Goal: Information Seeking & Learning: Learn about a topic

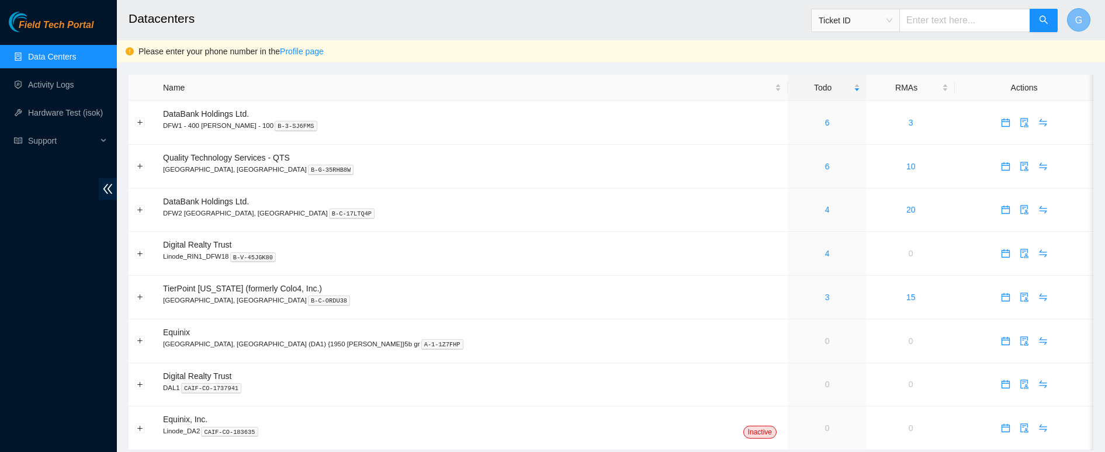
click at [1013, 18] on button "G" at bounding box center [1078, 19] width 23 height 23
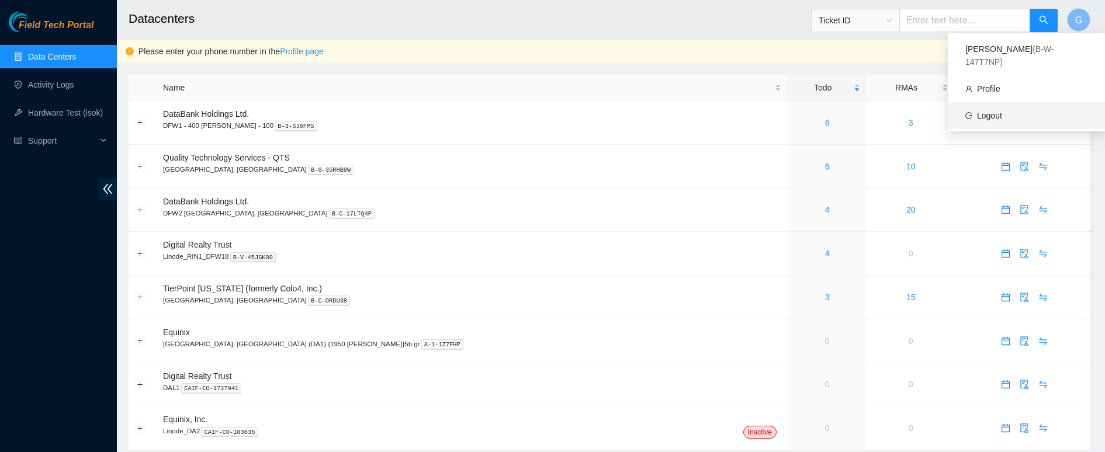
click at [1002, 111] on link "Logout" at bounding box center [989, 115] width 25 height 9
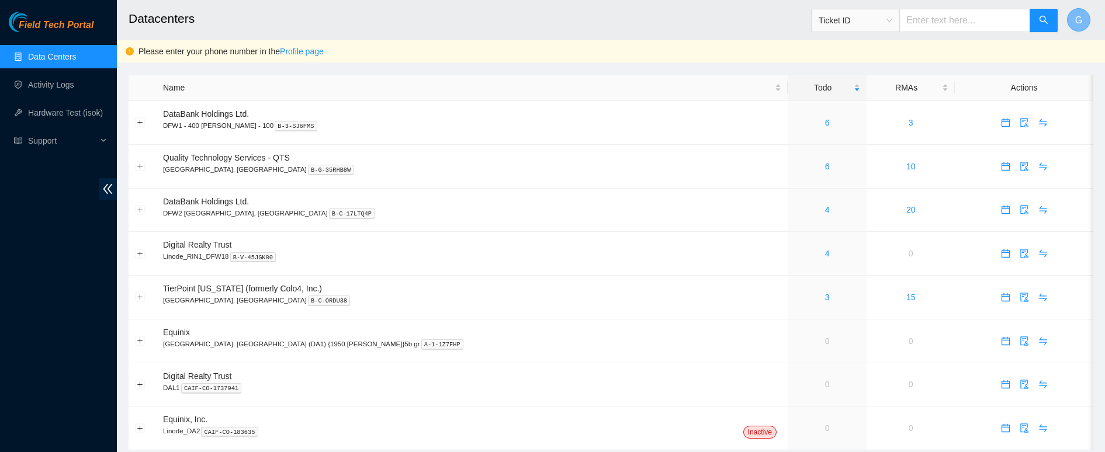
click at [1082, 23] on span "G" at bounding box center [1078, 20] width 7 height 15
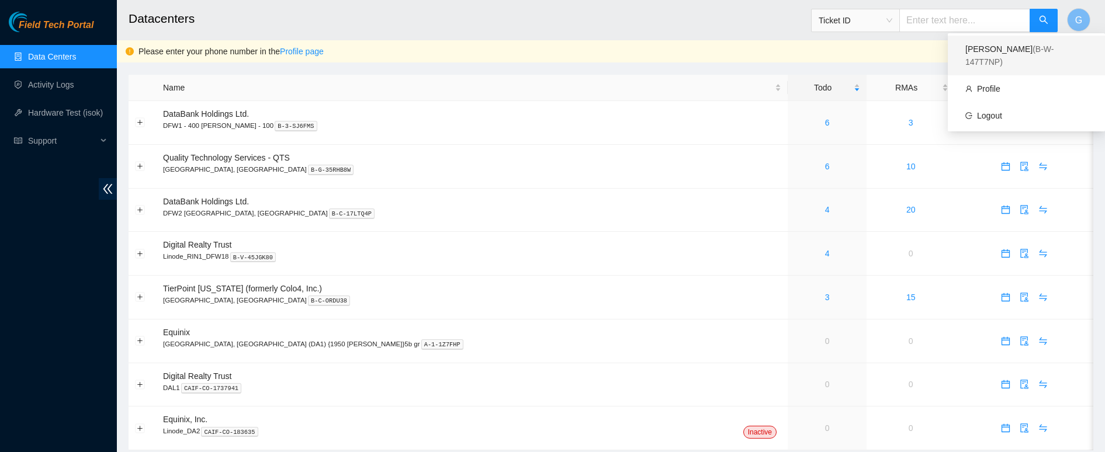
click at [1014, 52] on div "[PERSON_NAME] ( B-W-147T7NP )" at bounding box center [1026, 56] width 122 height 26
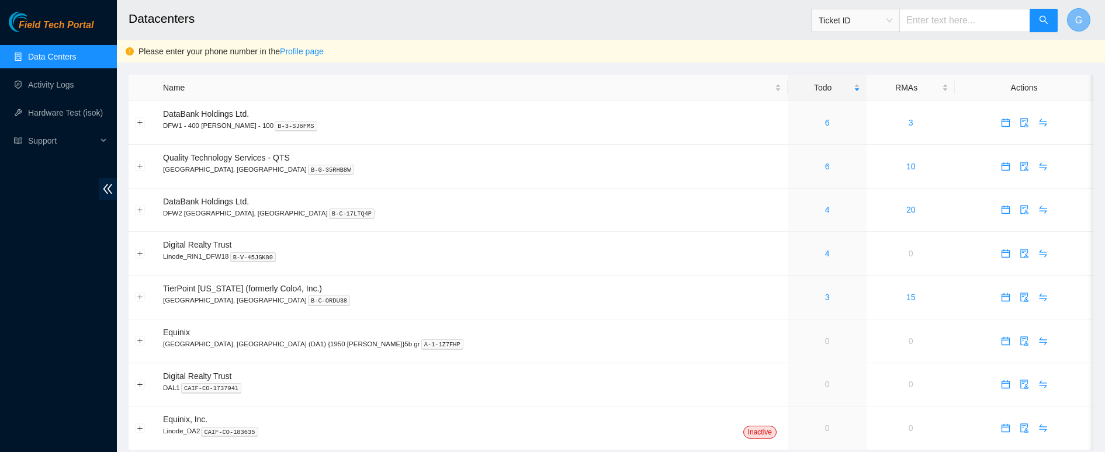
click at [1076, 19] on span "G" at bounding box center [1078, 20] width 7 height 15
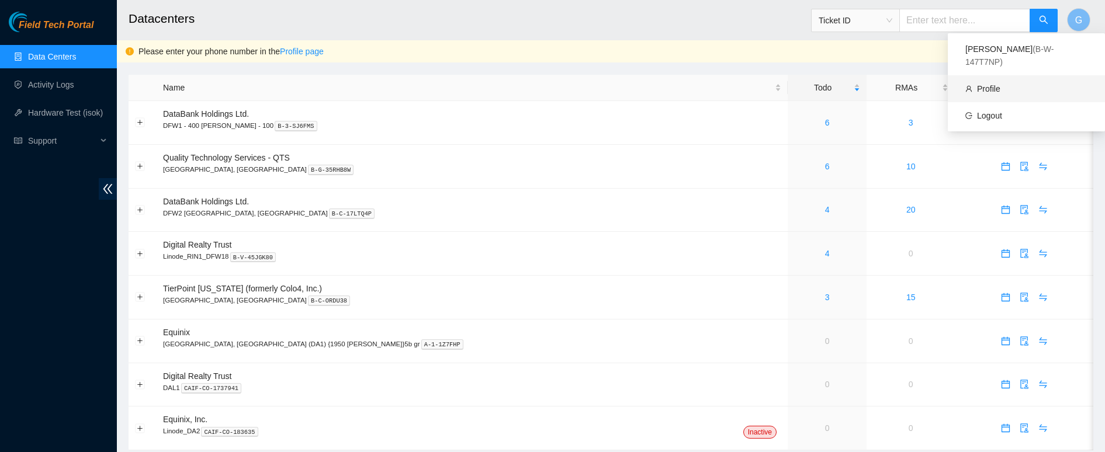
click at [997, 84] on link "Profile" at bounding box center [988, 88] width 23 height 9
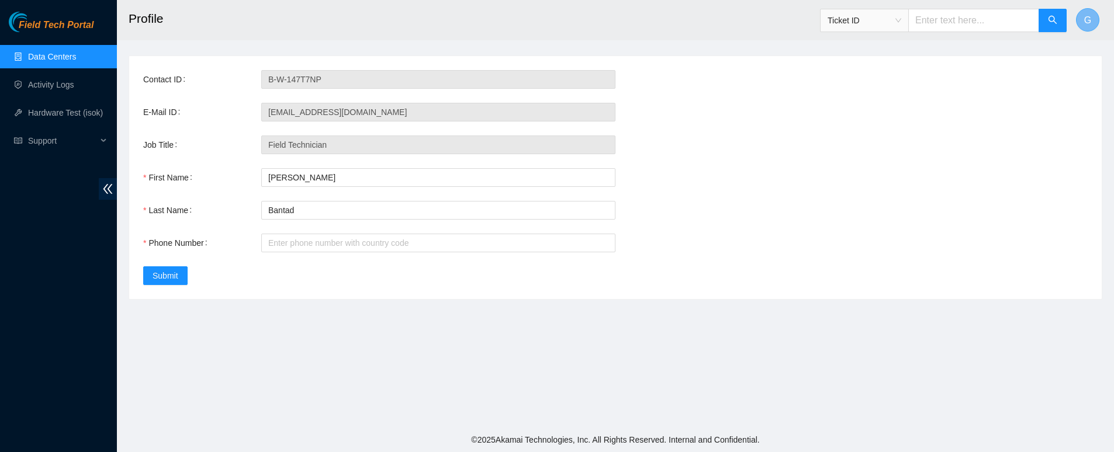
click at [1092, 23] on button "G" at bounding box center [1087, 19] width 23 height 23
drag, startPoint x: 624, startPoint y: 32, endPoint x: 596, endPoint y: 30, distance: 28.1
click at [623, 32] on h2 "Profile" at bounding box center [510, 18] width 763 height 37
click at [1075, 12] on header "Profile Ticket ID G" at bounding box center [674, 20] width 1114 height 40
click at [1087, 19] on span "G" at bounding box center [1087, 20] width 7 height 15
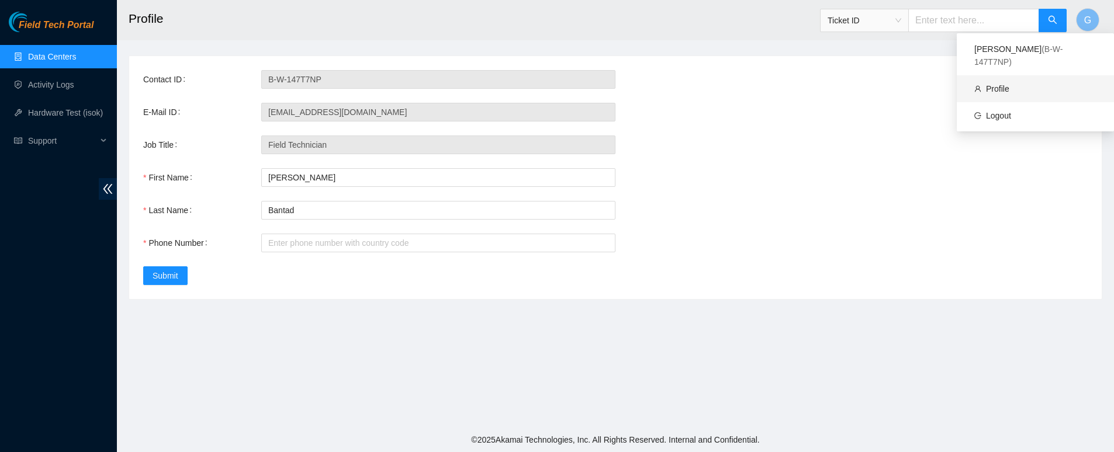
click at [1009, 84] on link "Profile" at bounding box center [997, 88] width 23 height 9
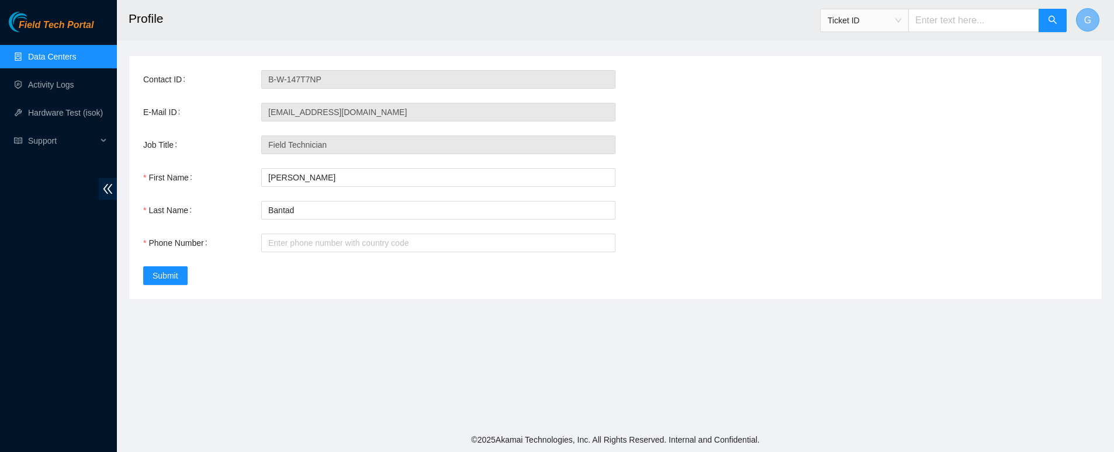
click at [1089, 19] on span "G" at bounding box center [1087, 20] width 7 height 15
click at [1001, 51] on div "[PERSON_NAME] ( B-W-147T7NP )" at bounding box center [1035, 56] width 122 height 26
click at [826, 18] on h2 "Profile" at bounding box center [510, 18] width 763 height 37
click at [38, 60] on link "Data Centers" at bounding box center [52, 56] width 48 height 9
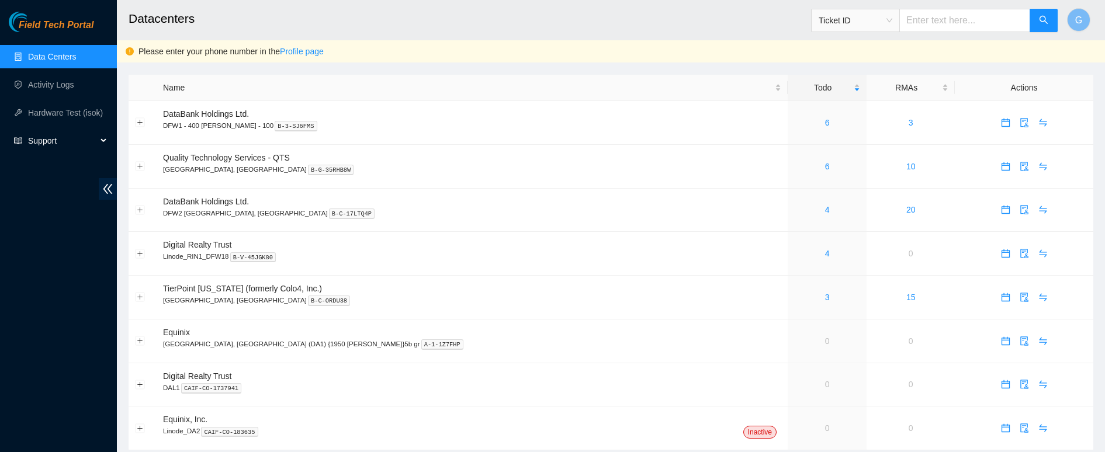
click at [37, 143] on span "Support" at bounding box center [62, 140] width 69 height 23
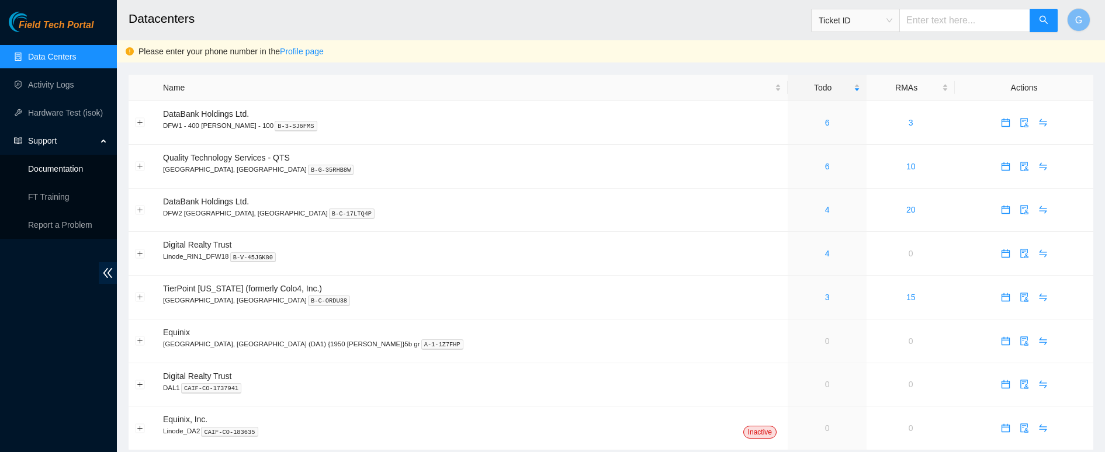
click at [53, 168] on link "Documentation" at bounding box center [55, 168] width 55 height 9
